Goal: Information Seeking & Learning: Learn about a topic

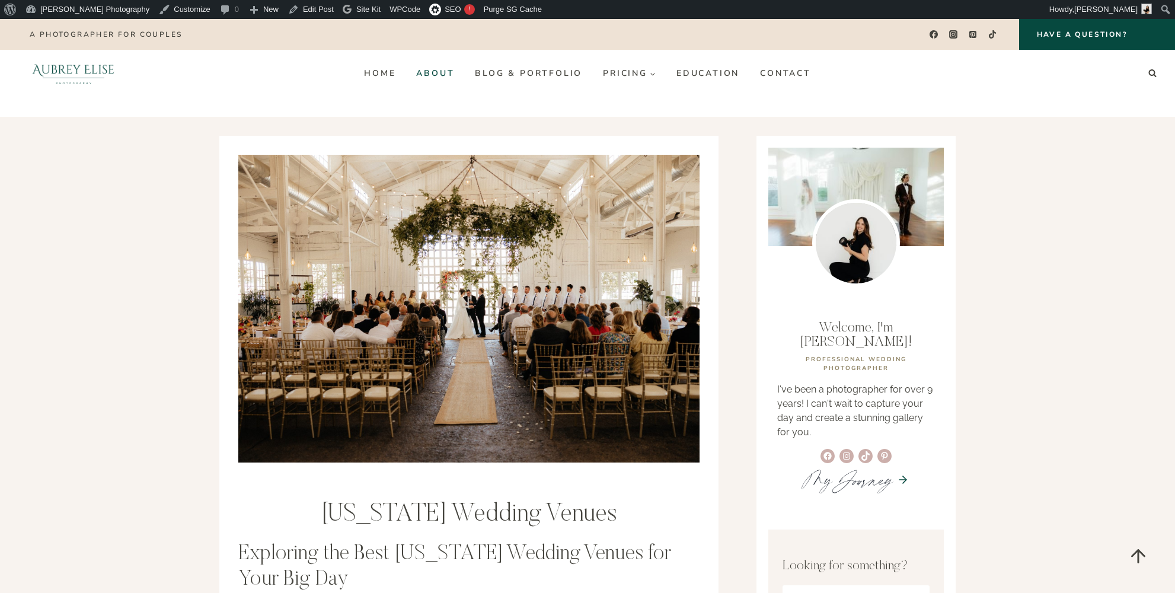
scroll to position [107, 0]
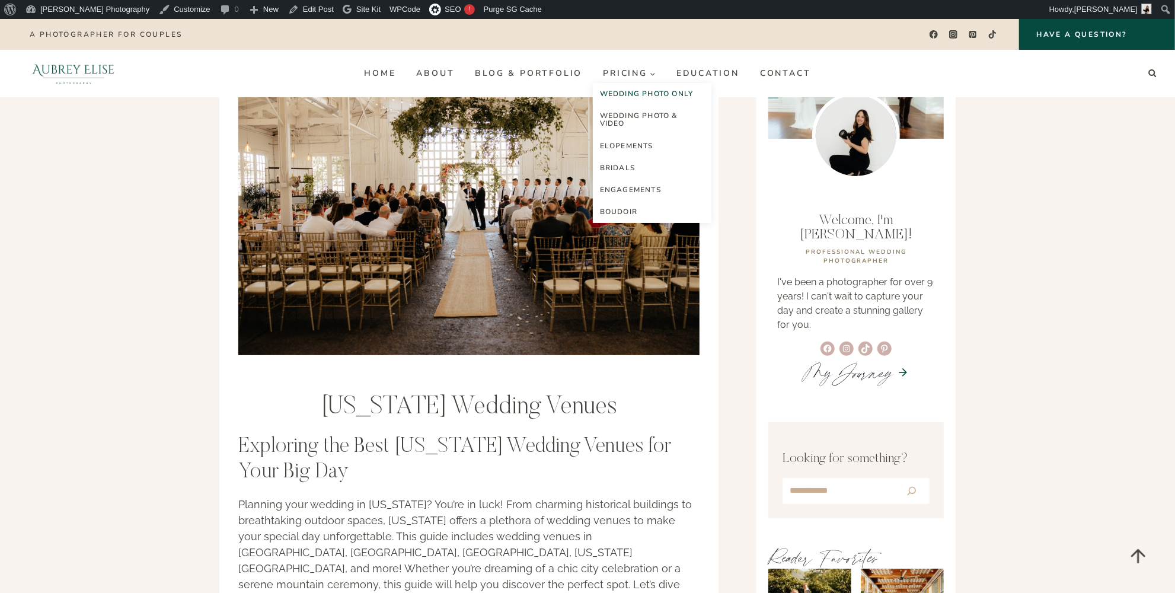
click at [644, 95] on link "Wedding Photo Only" at bounding box center [652, 94] width 119 height 22
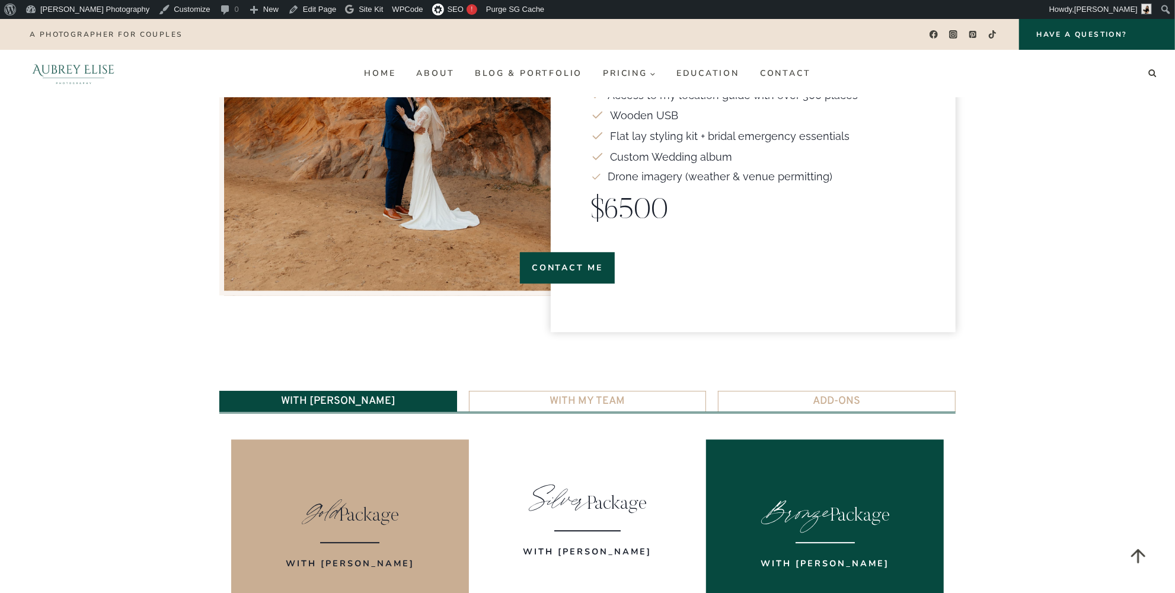
scroll to position [2155, 0]
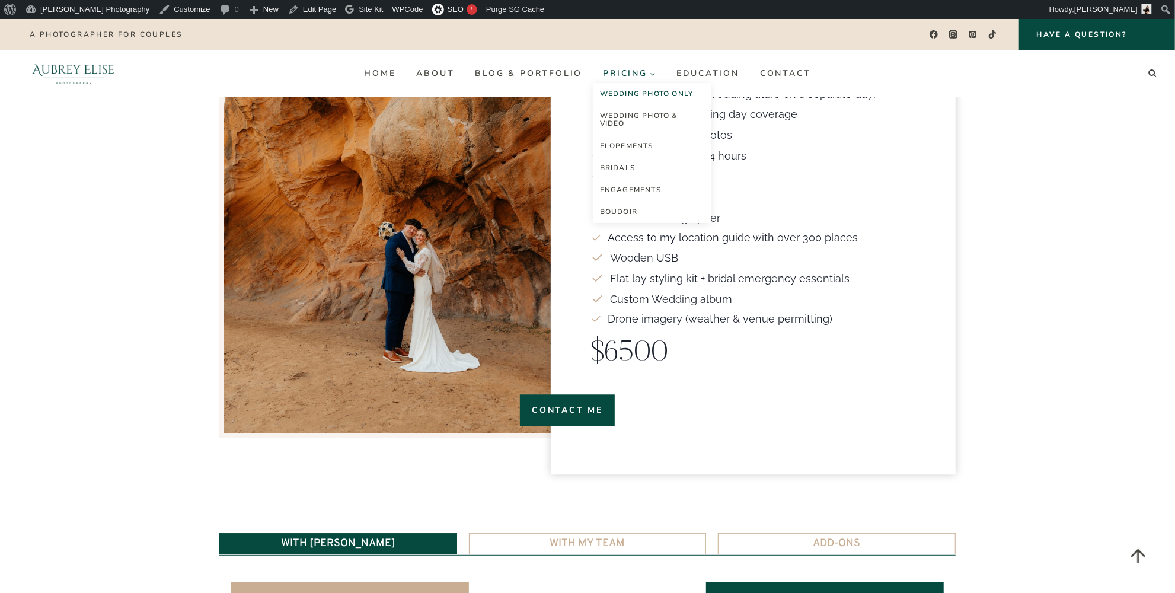
click at [633, 72] on span "Pricing Expand" at bounding box center [629, 73] width 53 height 9
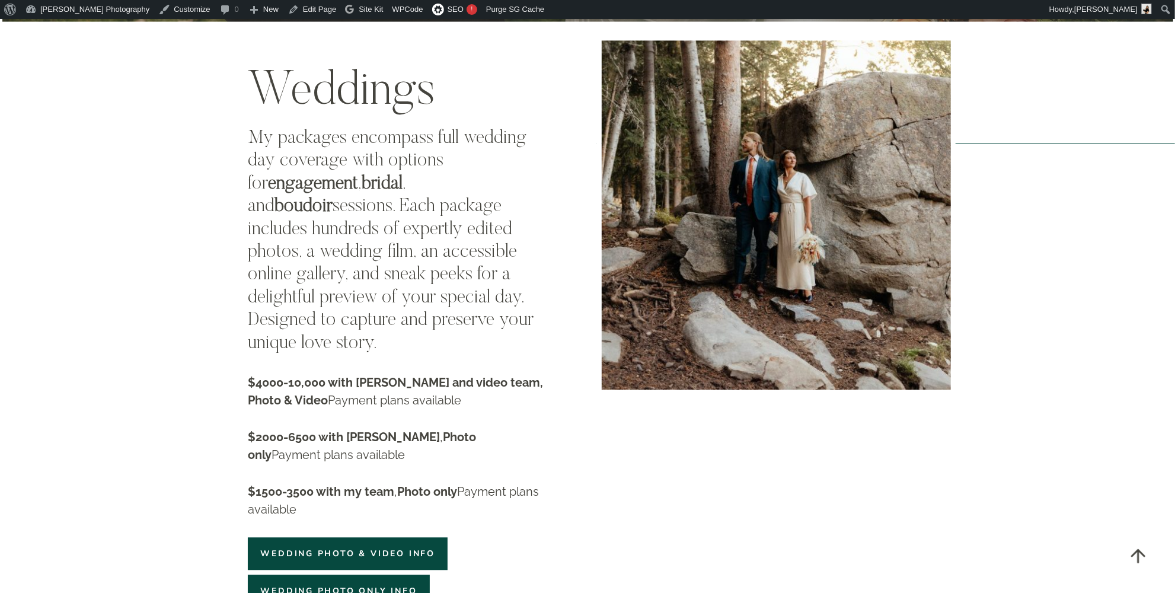
scroll to position [1993, 0]
